Goal: Task Accomplishment & Management: Manage account settings

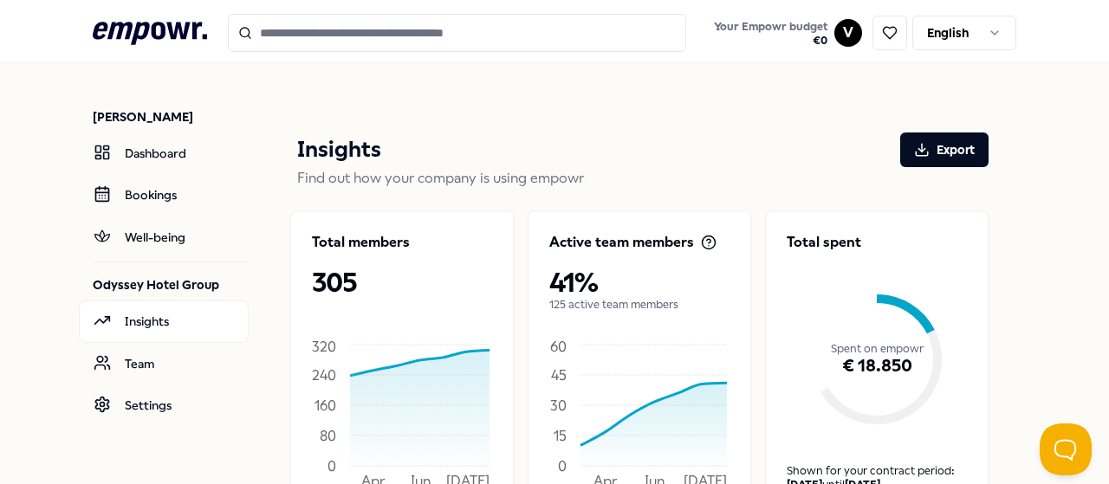
click at [343, 41] on input "Search for products, categories or subcategories" at bounding box center [457, 33] width 459 height 38
click at [144, 356] on link "Team" at bounding box center [164, 364] width 170 height 42
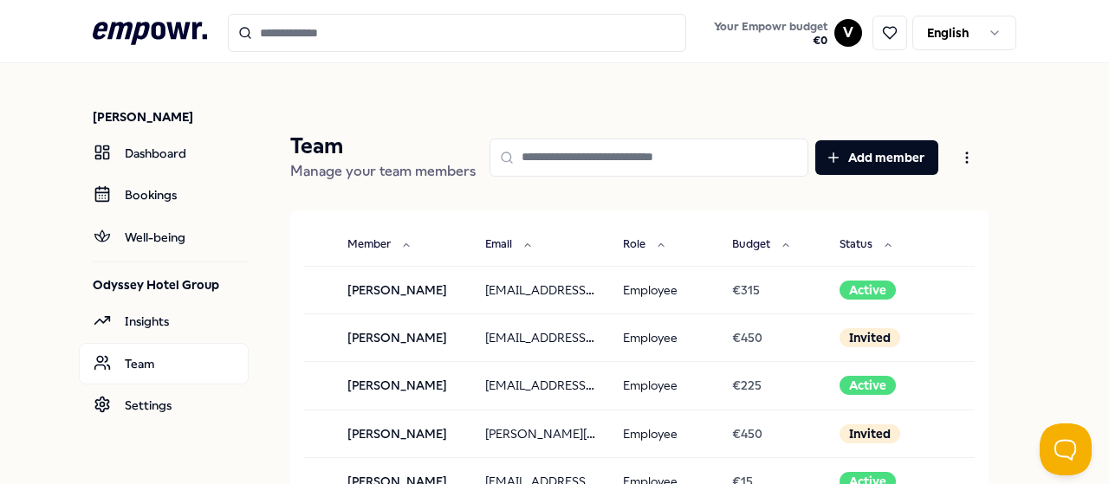
click at [731, 175] on input at bounding box center [649, 158] width 320 height 38
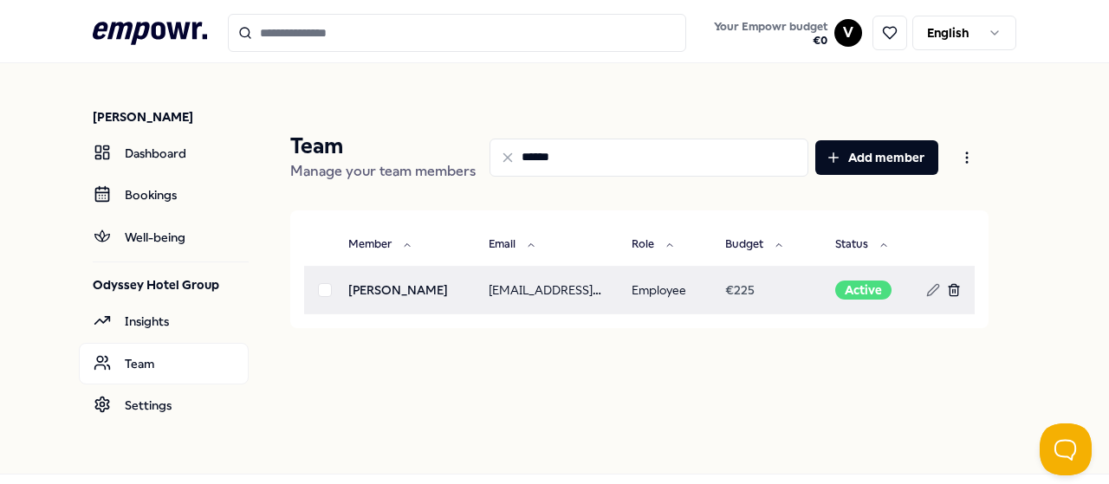
type input "*****"
click at [947, 294] on icon at bounding box center [954, 290] width 14 height 14
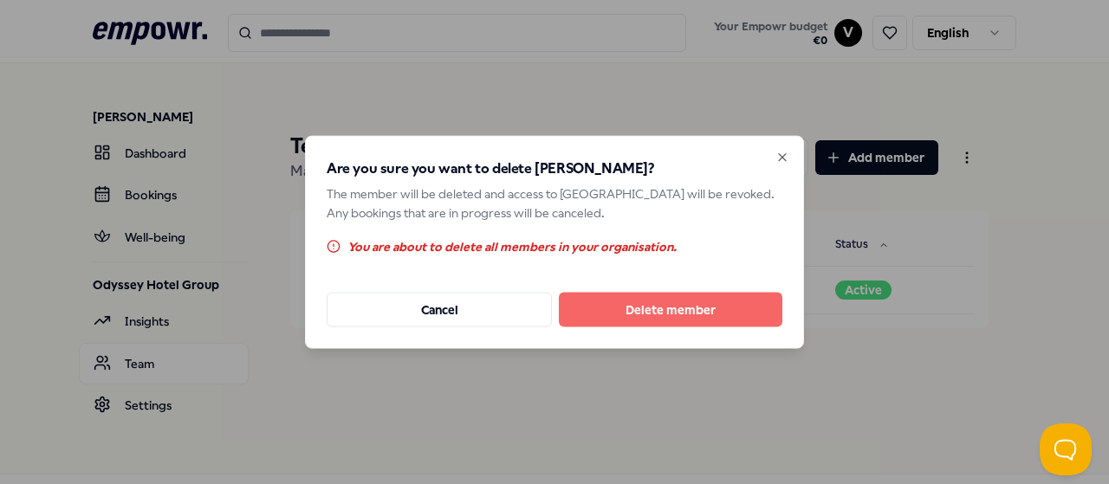
click at [722, 317] on button "Delete member" at bounding box center [670, 310] width 223 height 35
